Goal: Transaction & Acquisition: Purchase product/service

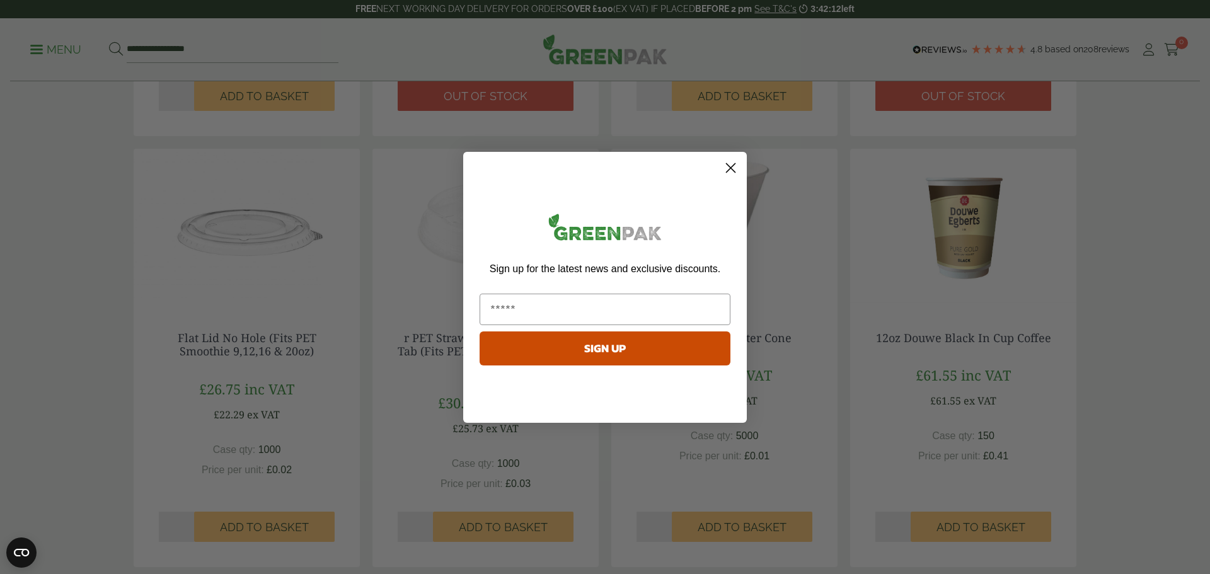
click at [736, 178] on icon "Close dialog" at bounding box center [730, 168] width 22 height 22
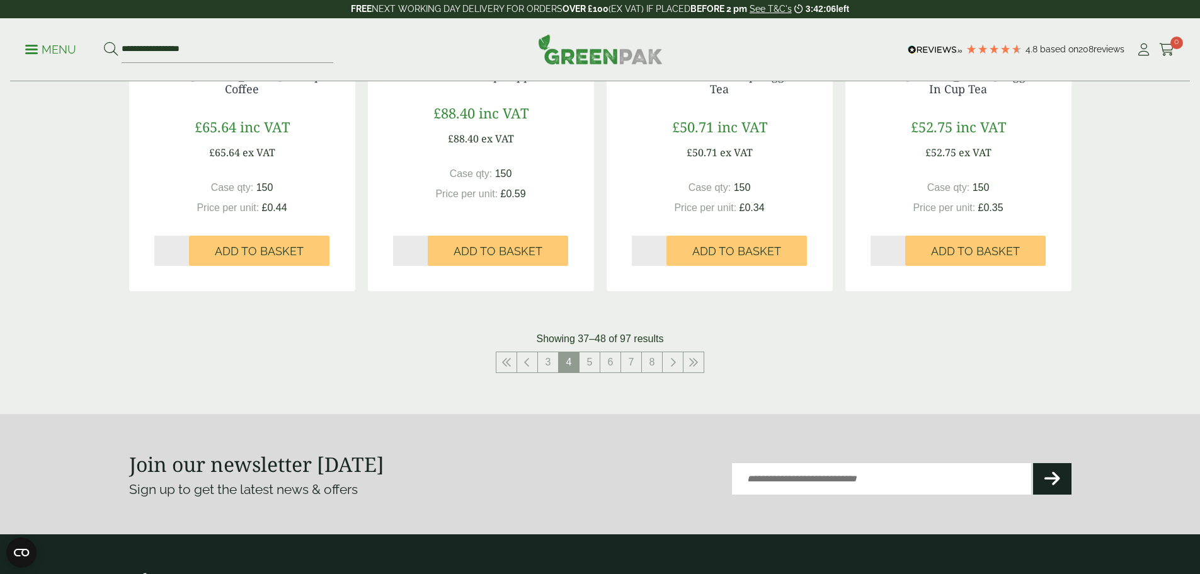
scroll to position [1197, 0]
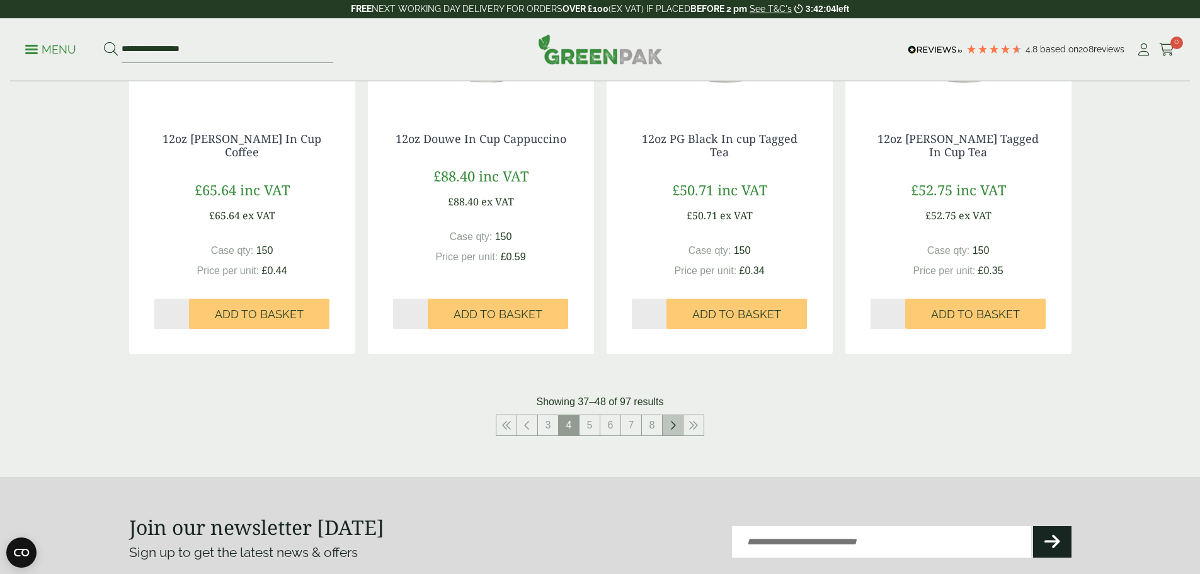
click at [669, 424] on link at bounding box center [673, 425] width 20 height 20
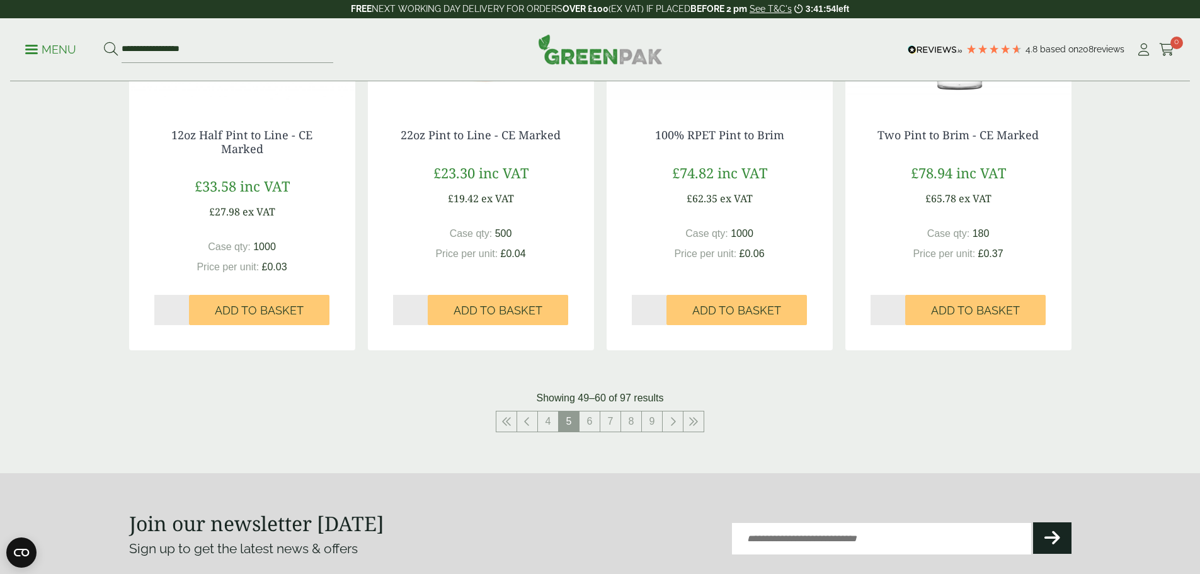
scroll to position [1323, 0]
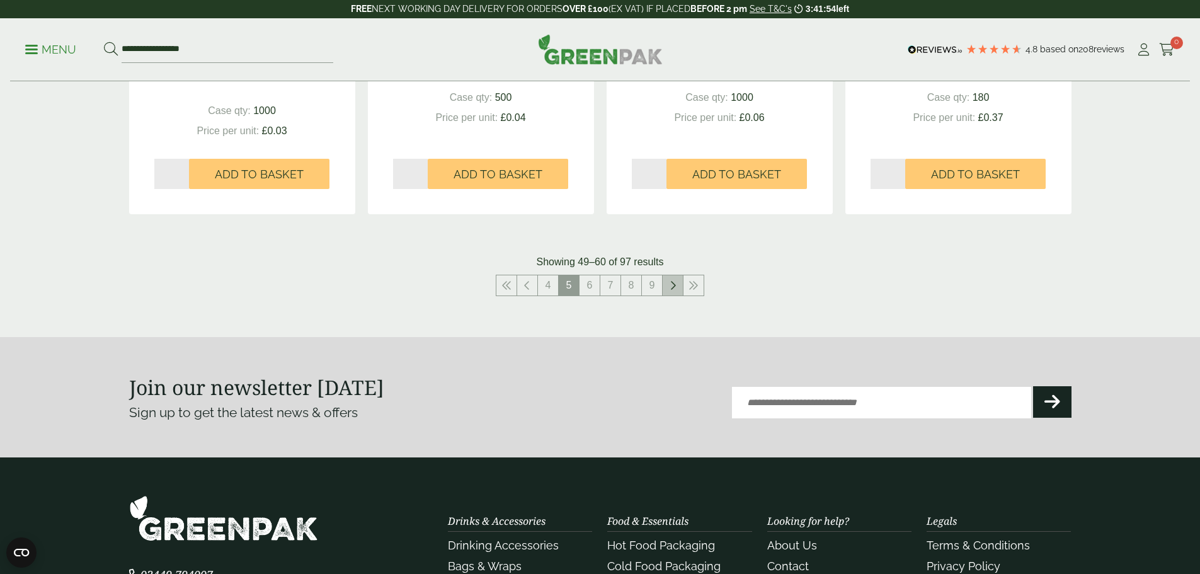
click at [668, 285] on link at bounding box center [673, 285] width 20 height 20
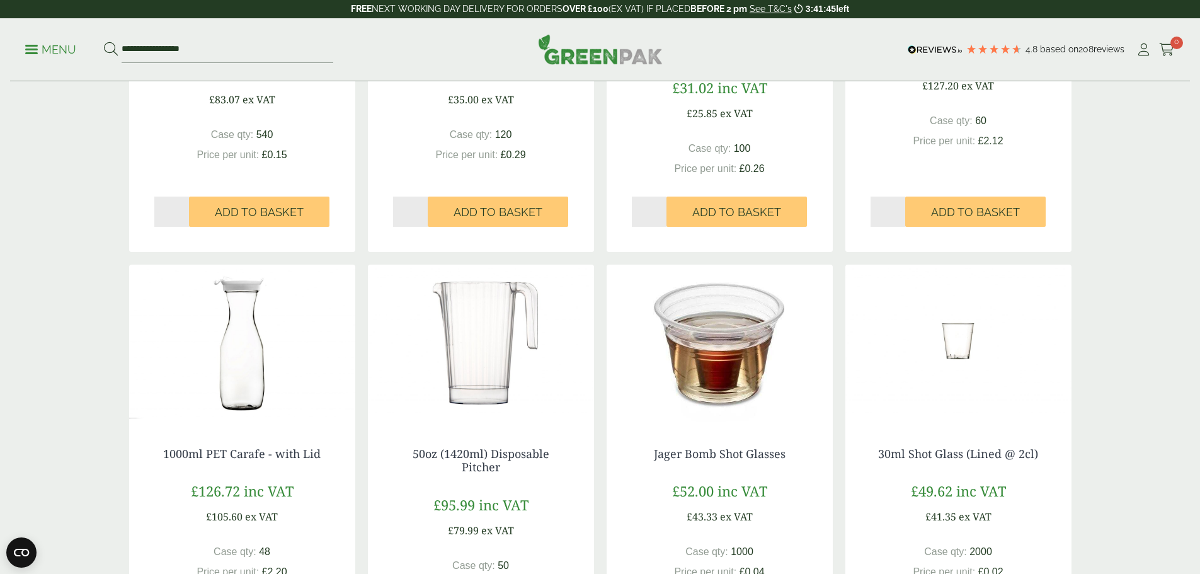
scroll to position [1197, 0]
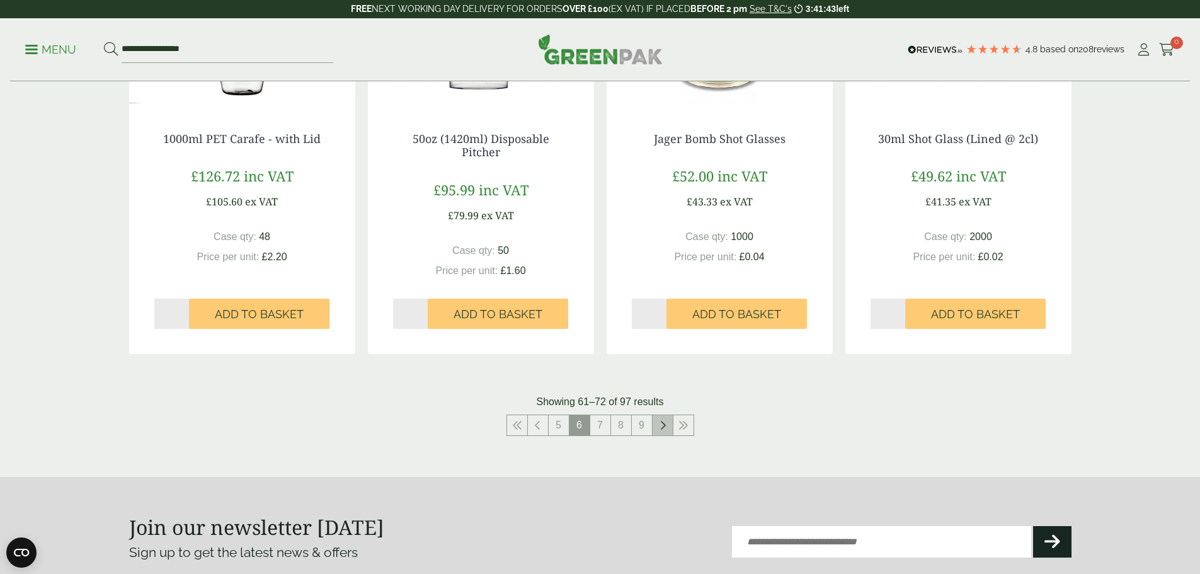
click at [664, 425] on icon at bounding box center [663, 425] width 6 height 10
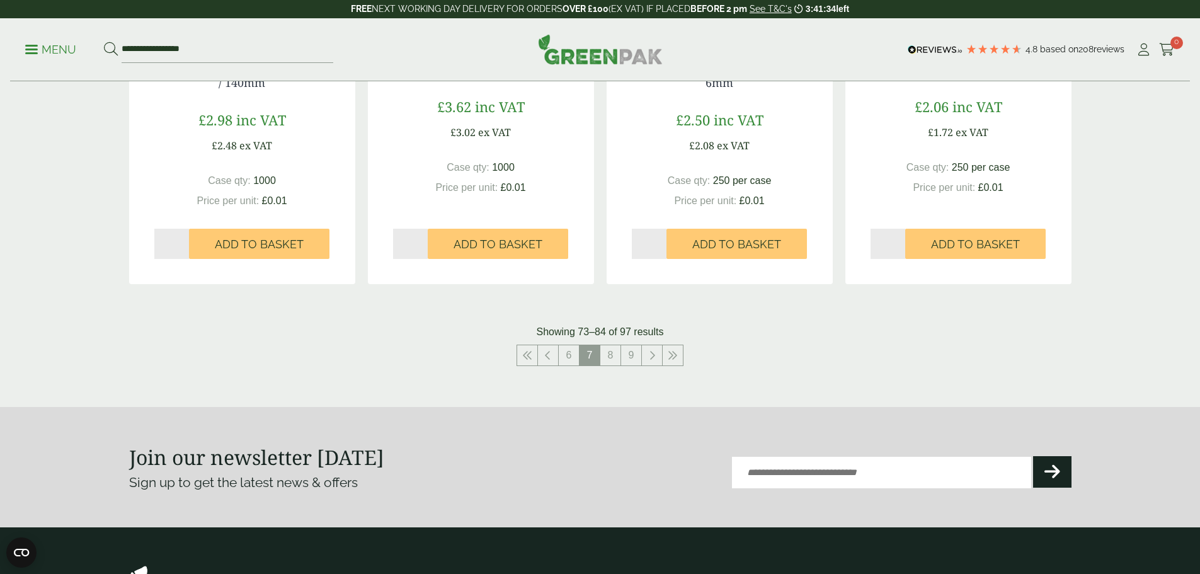
scroll to position [1260, 0]
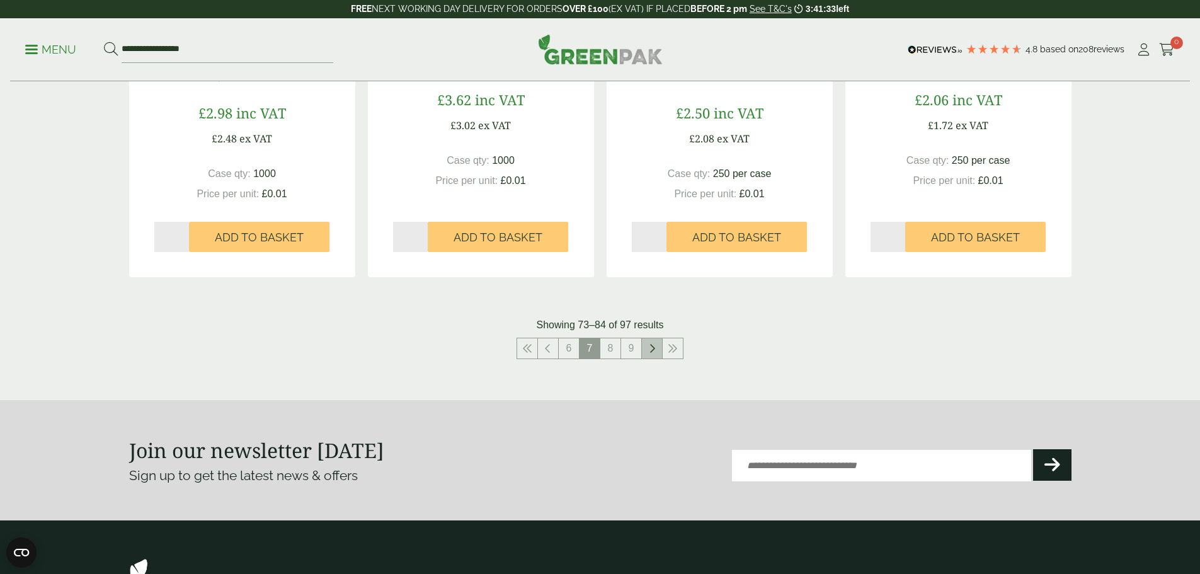
click at [659, 348] on link at bounding box center [652, 348] width 20 height 20
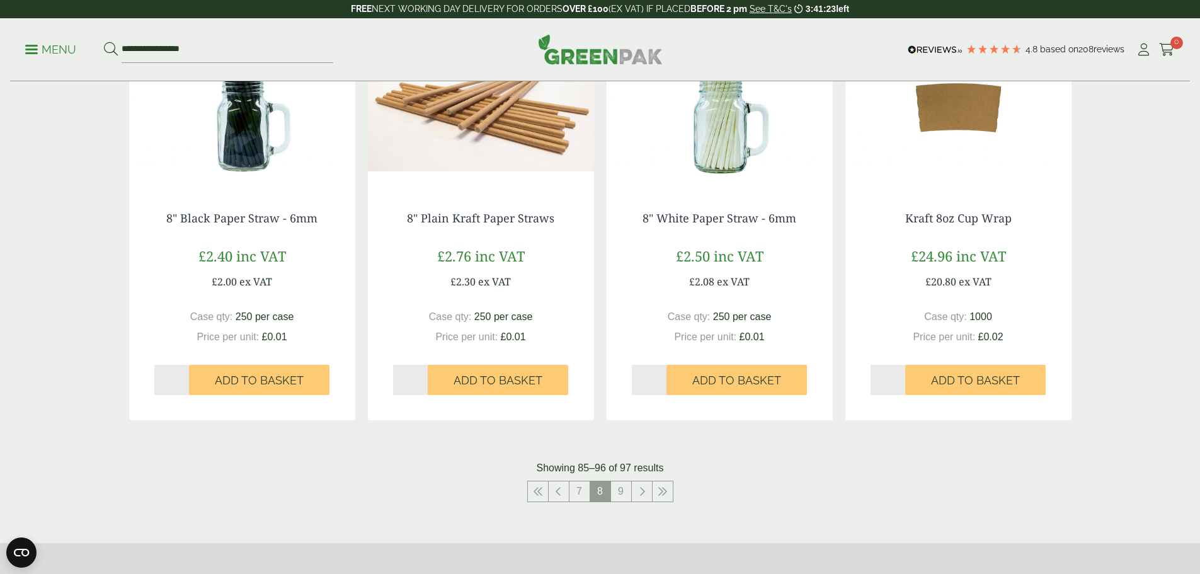
scroll to position [1134, 0]
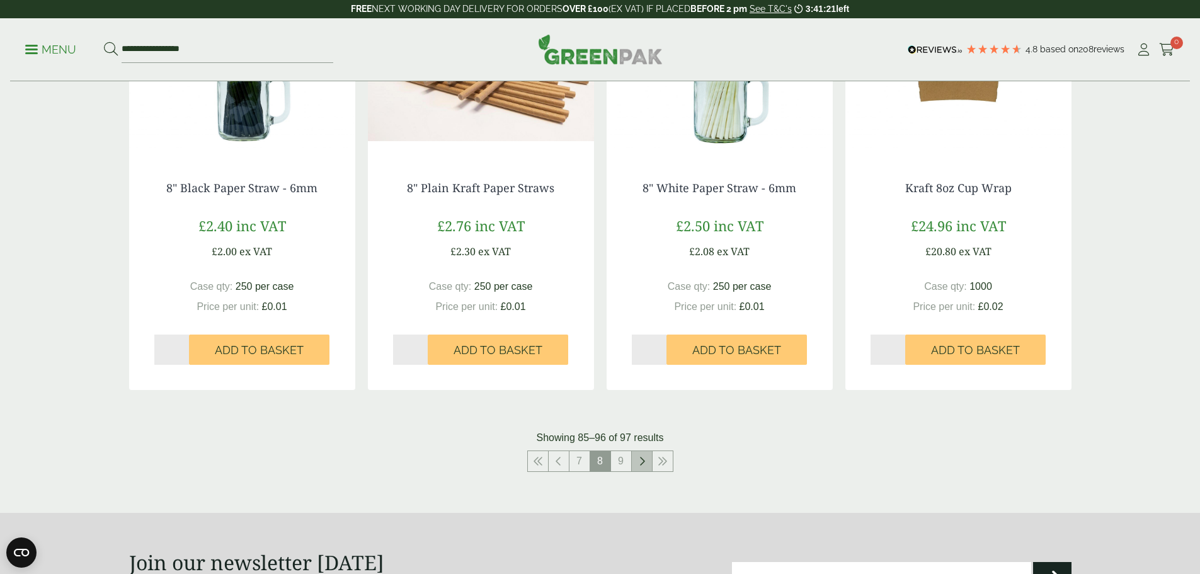
click at [647, 454] on link at bounding box center [642, 461] width 20 height 20
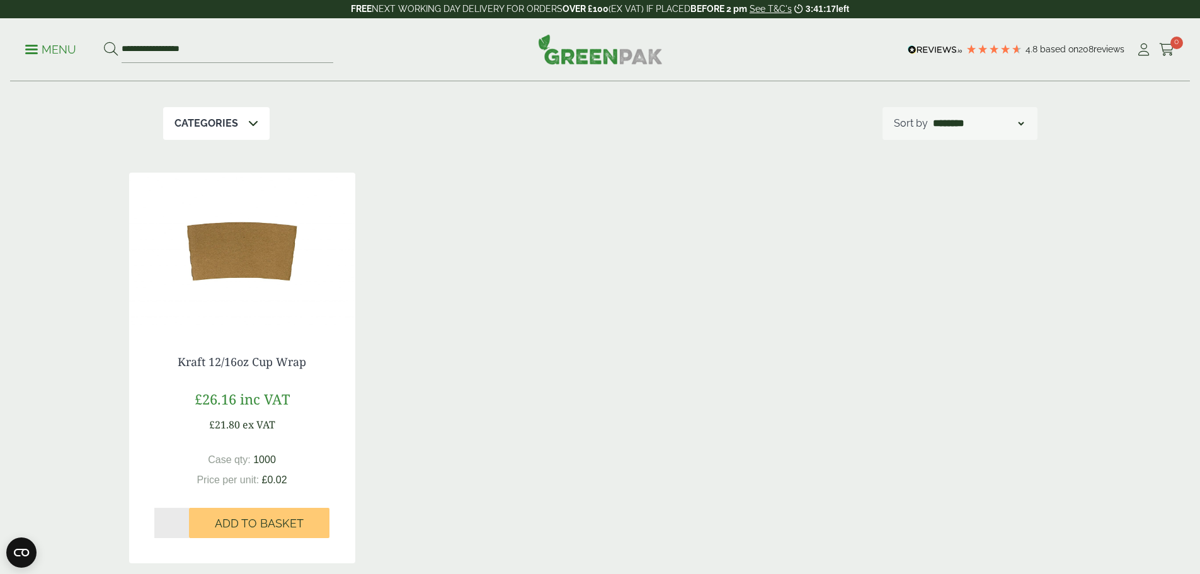
scroll to position [189, 0]
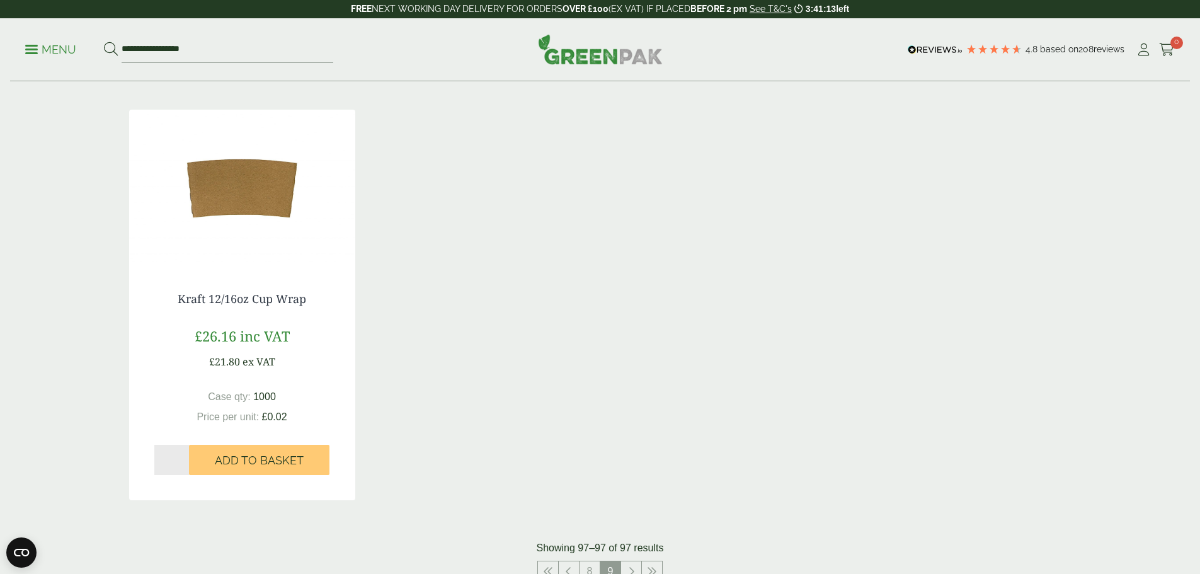
click at [250, 132] on img at bounding box center [242, 188] width 226 height 157
